Goal: Information Seeking & Learning: Learn about a topic

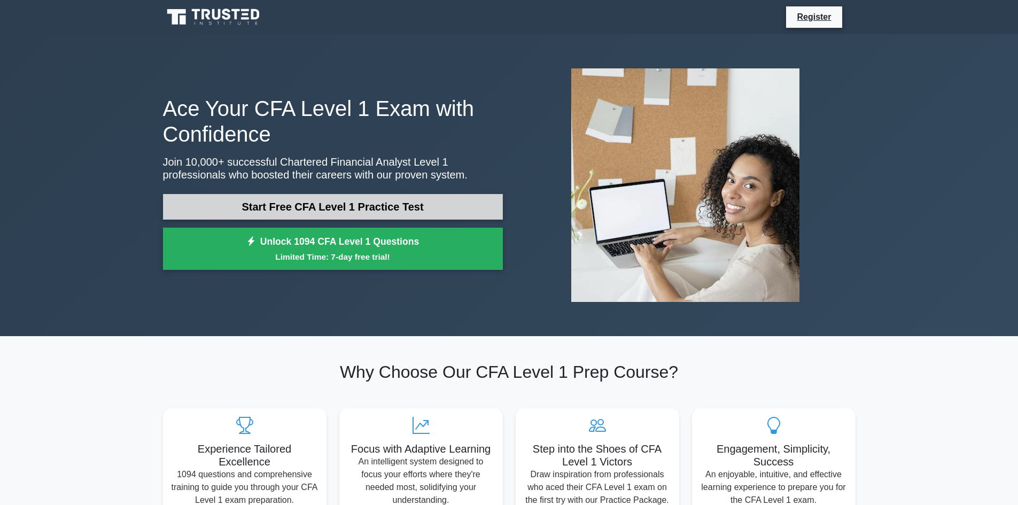
click at [384, 201] on link "Start Free CFA Level 1 Practice Test" at bounding box center [333, 207] width 340 height 26
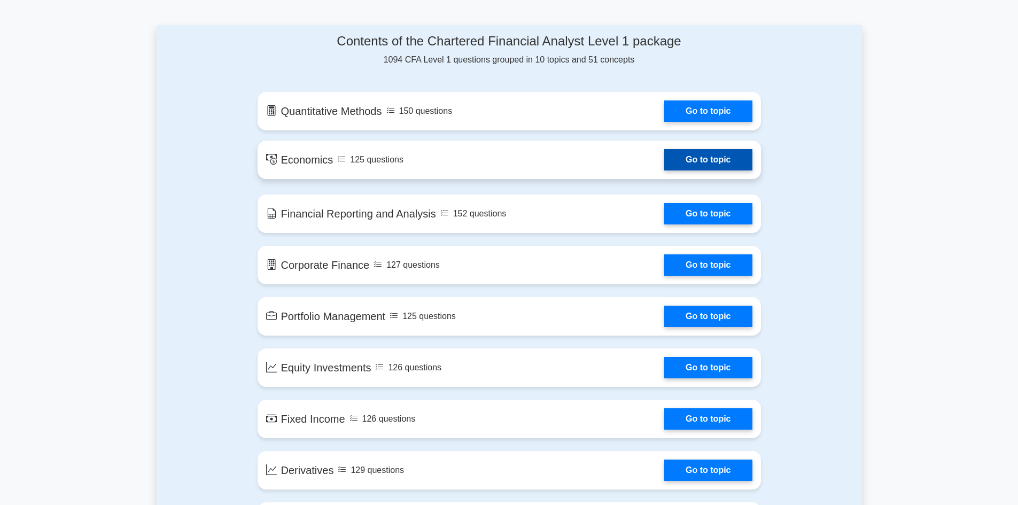
scroll to position [534, 0]
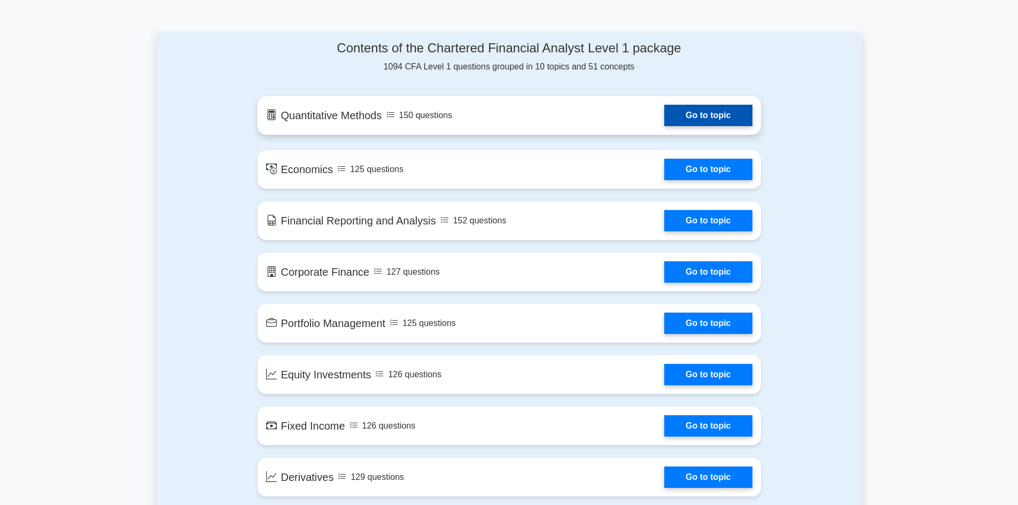
click at [694, 112] on link "Go to topic" at bounding box center [708, 115] width 88 height 21
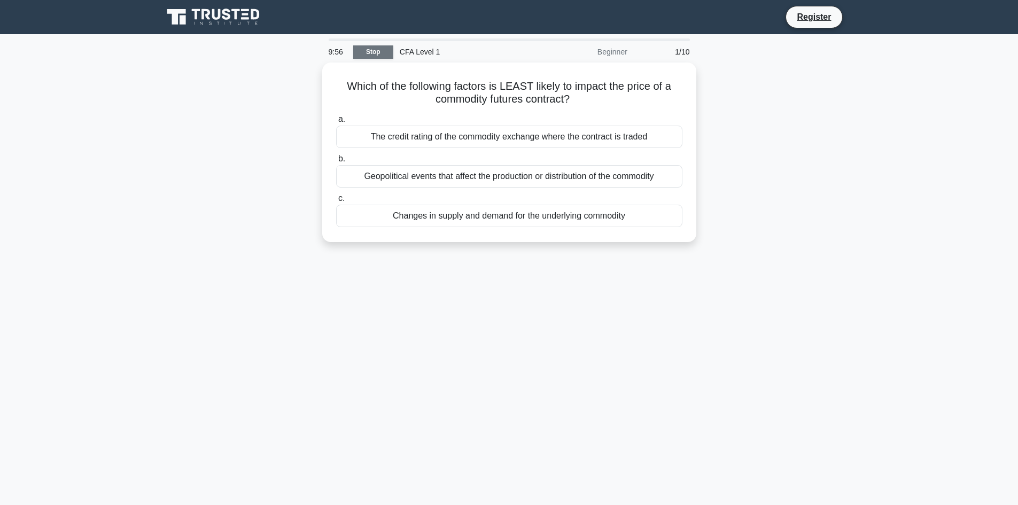
click at [378, 52] on link "Stop" at bounding box center [373, 51] width 40 height 13
